Goal: Navigation & Orientation: Understand site structure

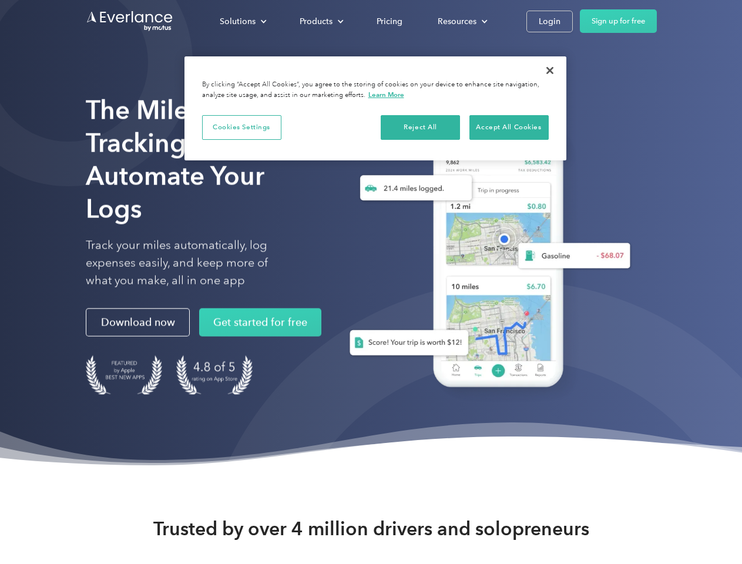
click at [243, 21] on div "Solutions" at bounding box center [238, 21] width 36 height 15
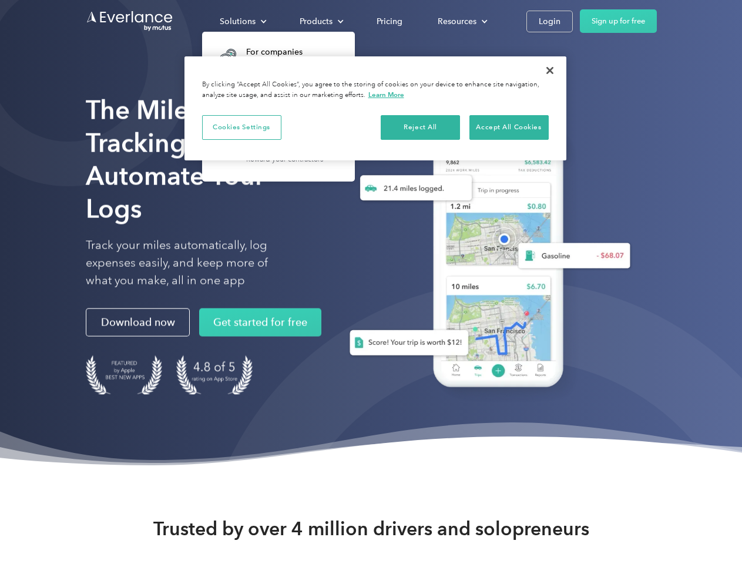
click at [320, 21] on div "Products" at bounding box center [316, 21] width 33 height 15
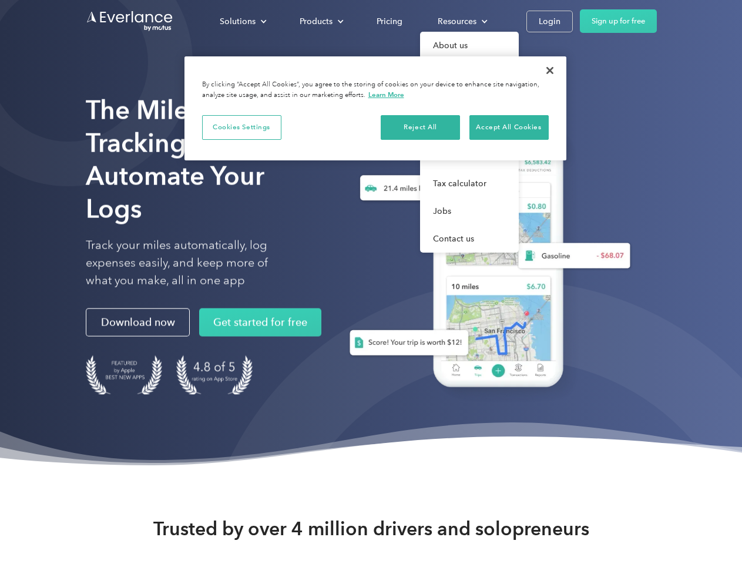
click at [461, 21] on div "Resources" at bounding box center [457, 21] width 39 height 15
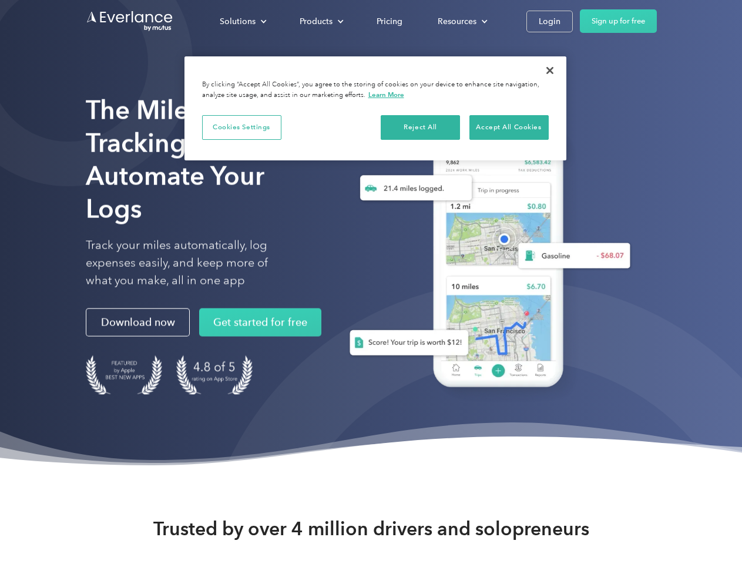
click at [242, 127] on button "Cookies Settings" at bounding box center [241, 127] width 79 height 25
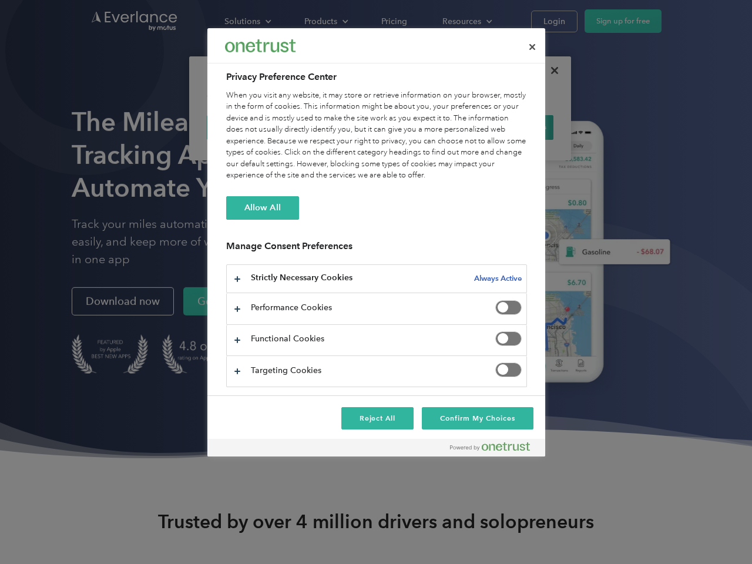
click at [421, 127] on div "When you visit any website, it may store or retrieve information on your browse…" at bounding box center [376, 136] width 301 height 92
click at [509, 127] on div "When you visit any website, it may store or retrieve information on your browse…" at bounding box center [376, 136] width 301 height 92
click at [550, 71] on div at bounding box center [376, 282] width 752 height 564
